Goal: Information Seeking & Learning: Learn about a topic

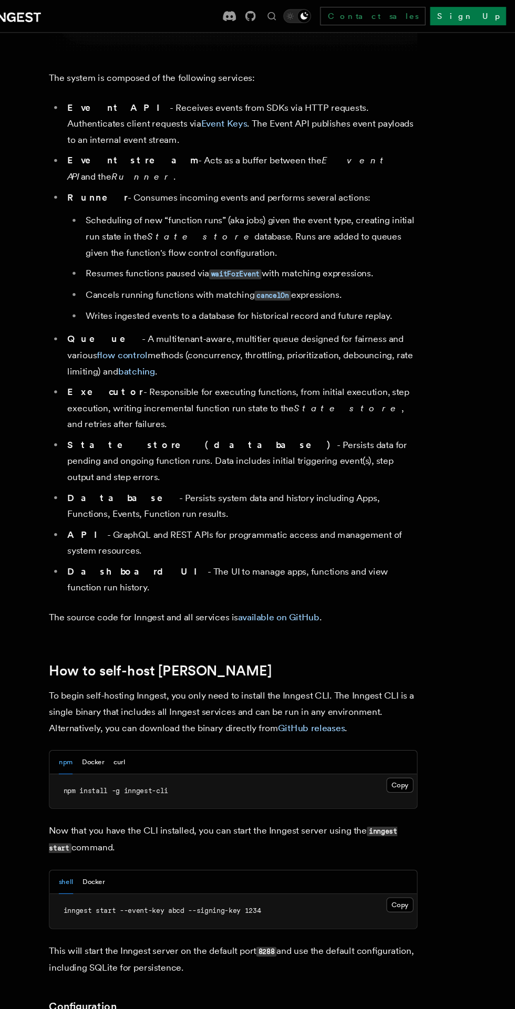
scroll to position [544, 0]
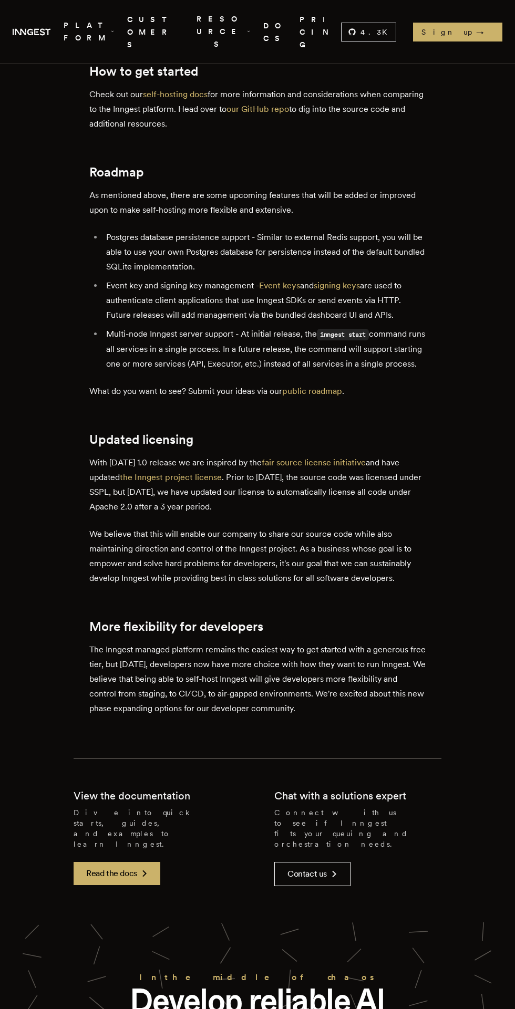
scroll to position [1994, 0]
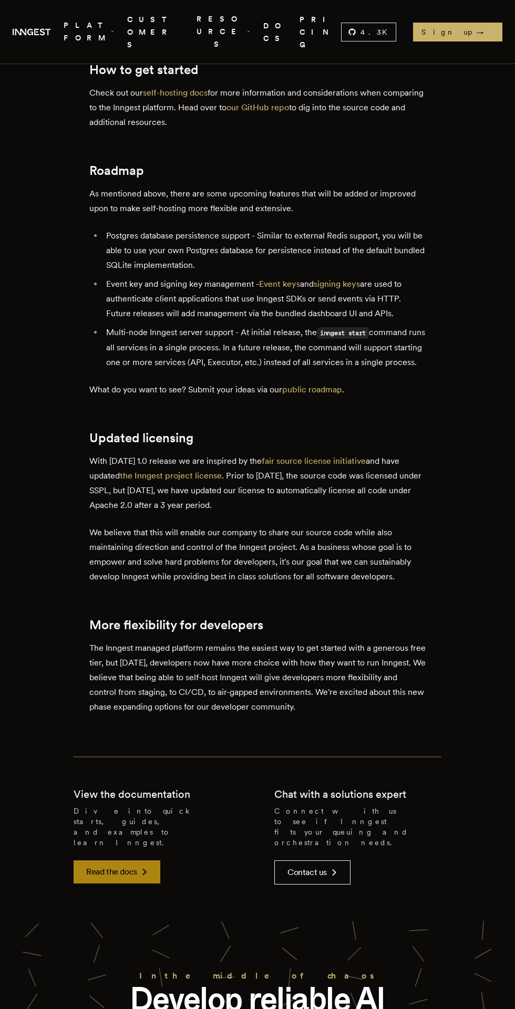
click at [127, 860] on link "Read the docs" at bounding box center [117, 871] width 87 height 23
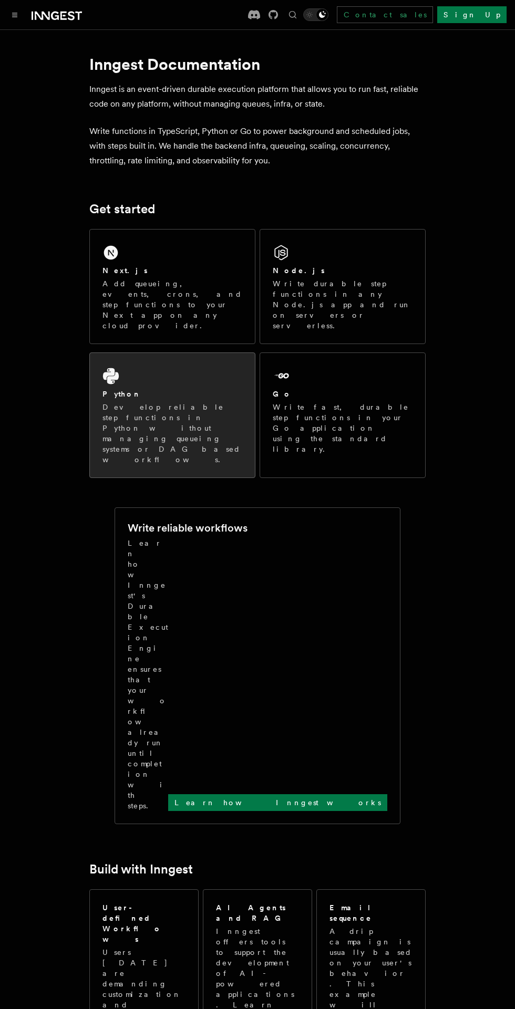
click at [119, 402] on p "Develop reliable step functions in Python without managing queueing systems or …" at bounding box center [172, 433] width 140 height 63
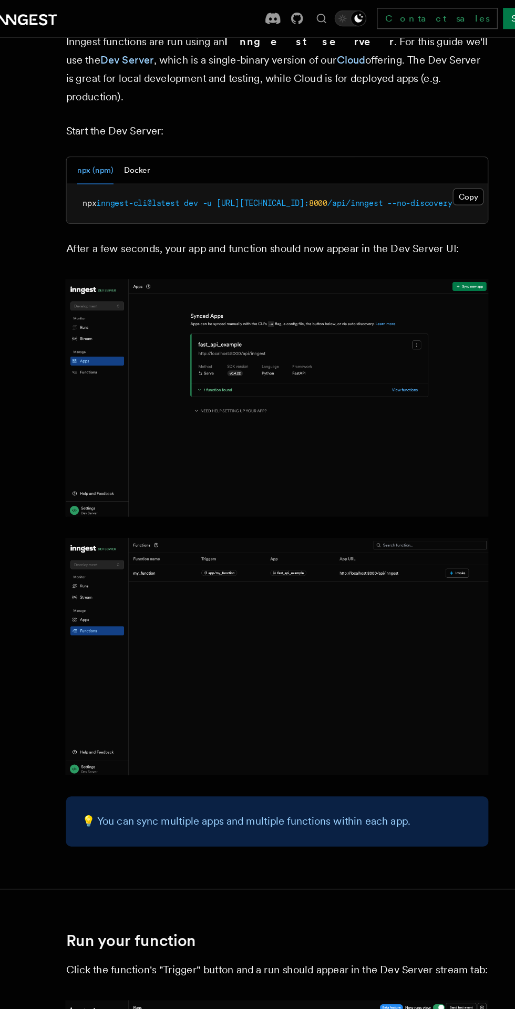
scroll to position [1370, 0]
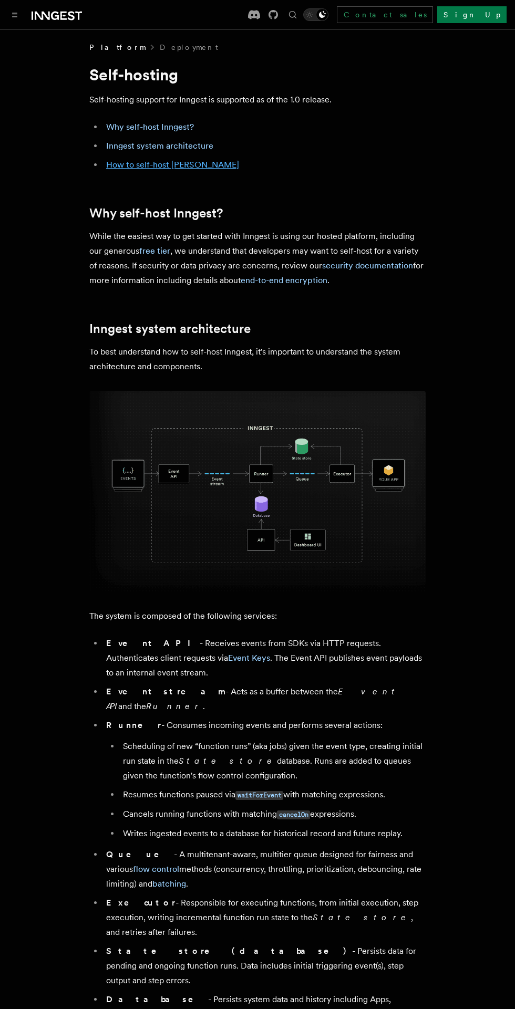
click at [175, 170] on link "How to self-host Inngest" at bounding box center [172, 165] width 133 height 10
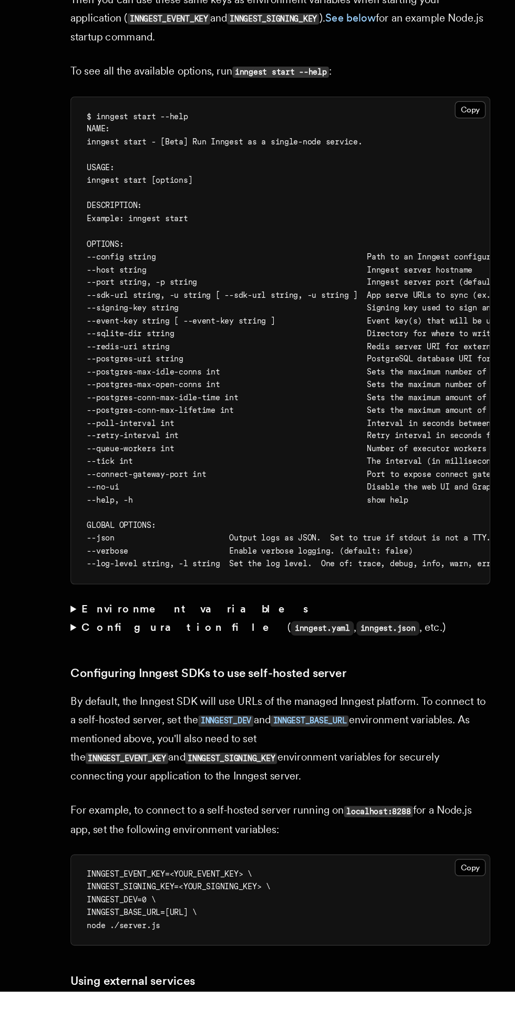
scroll to position [1723, 0]
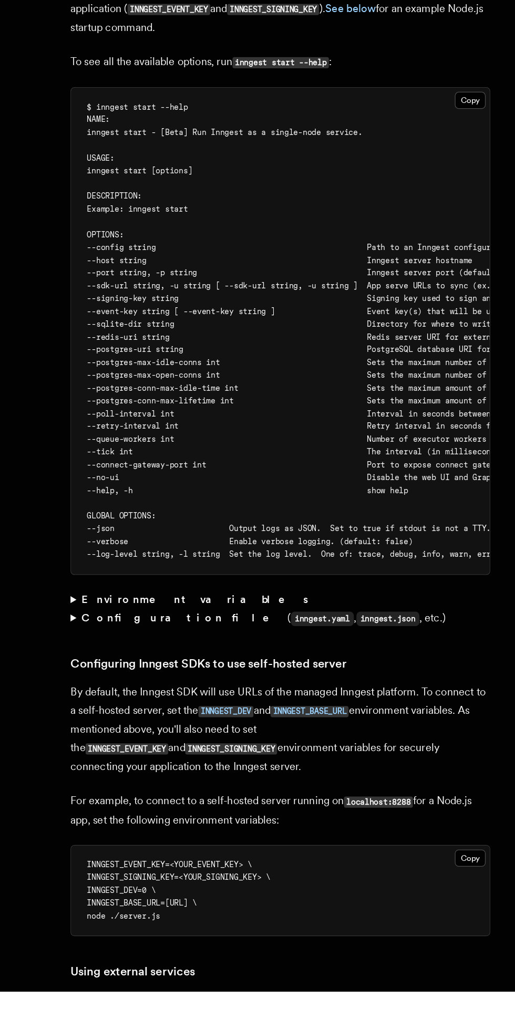
click at [148, 705] on strong "Configuration file" at bounding box center [180, 710] width 165 height 10
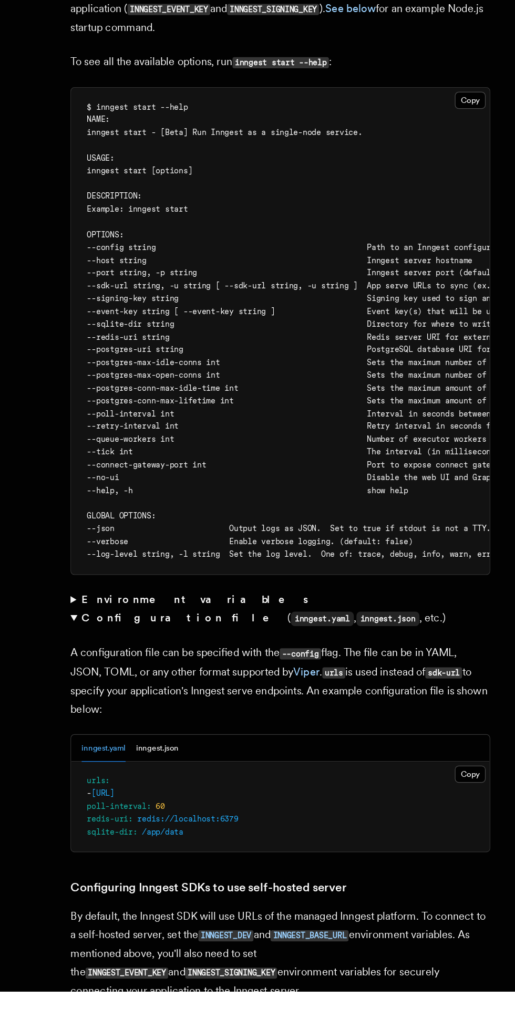
click at [148, 690] on strong "Environment variables" at bounding box center [189, 695] width 183 height 10
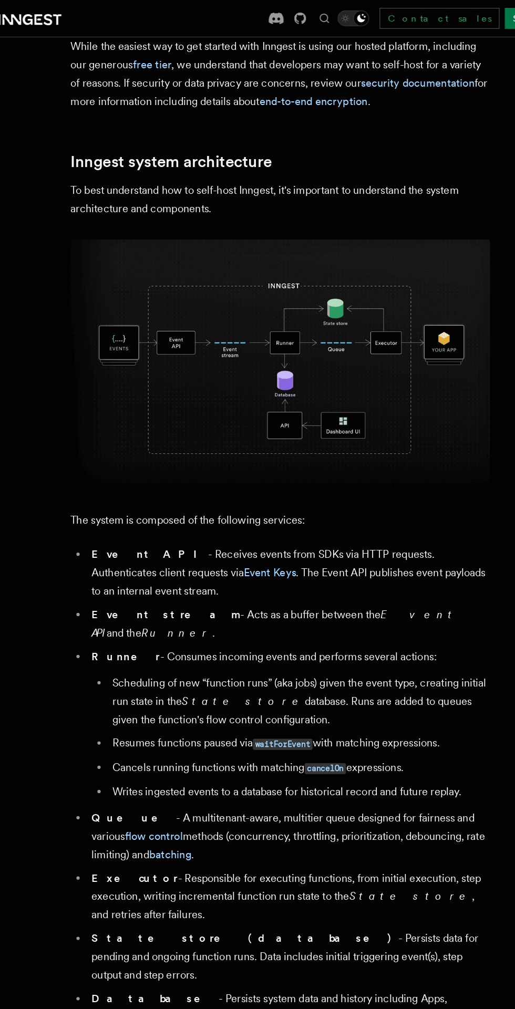
scroll to position [0, 0]
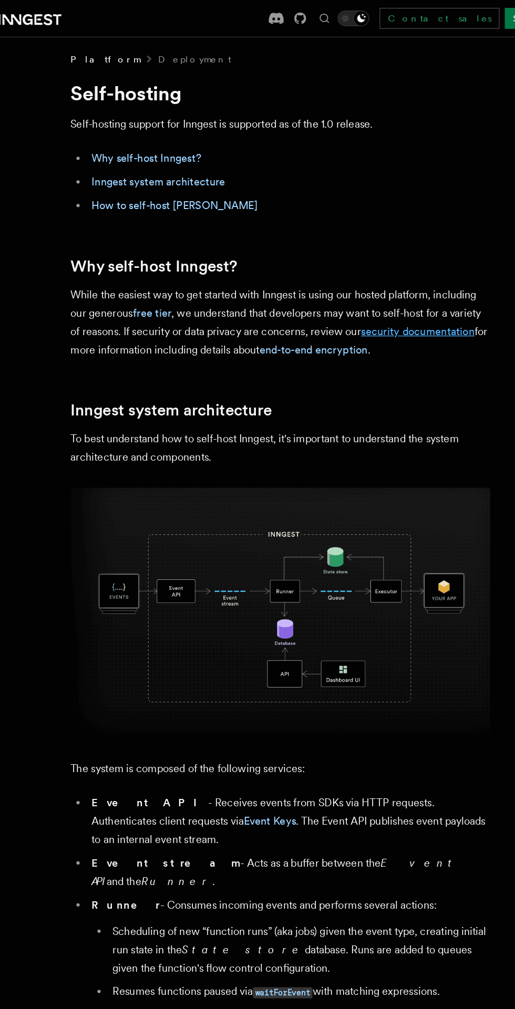
click at [386, 265] on link "security documentation" at bounding box center [367, 265] width 91 height 10
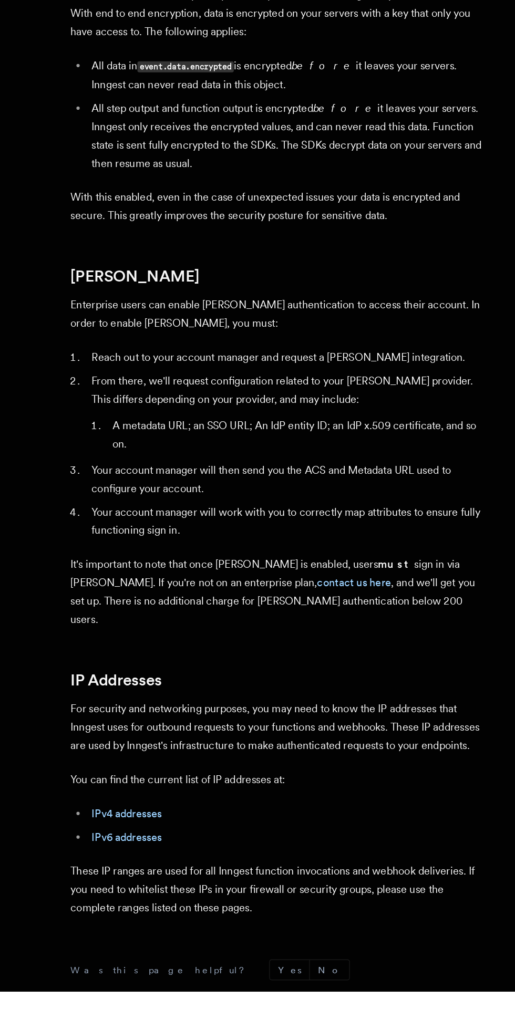
scroll to position [941, 0]
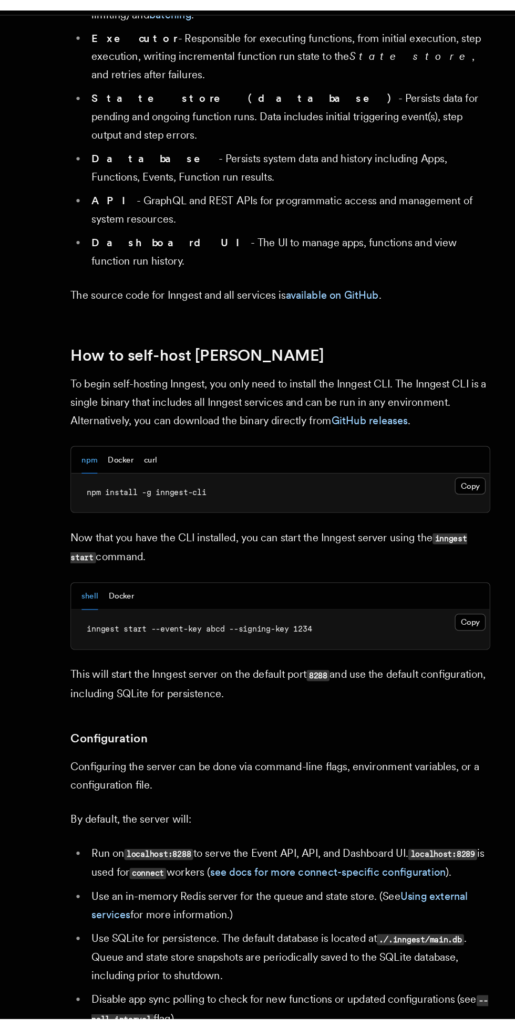
scroll to position [854, 0]
